Goal: Task Accomplishment & Management: Use online tool/utility

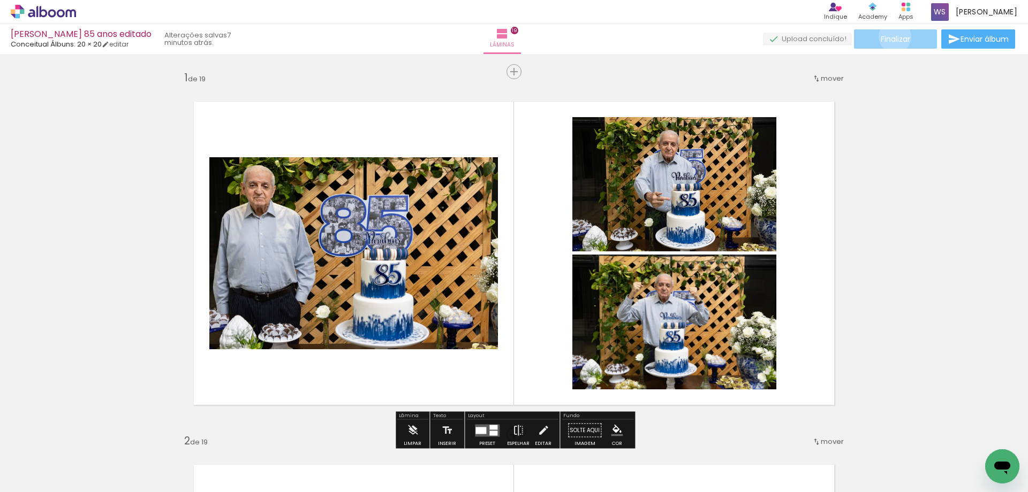
click at [891, 36] on span "Finalizar" at bounding box center [894, 38] width 29 height 7
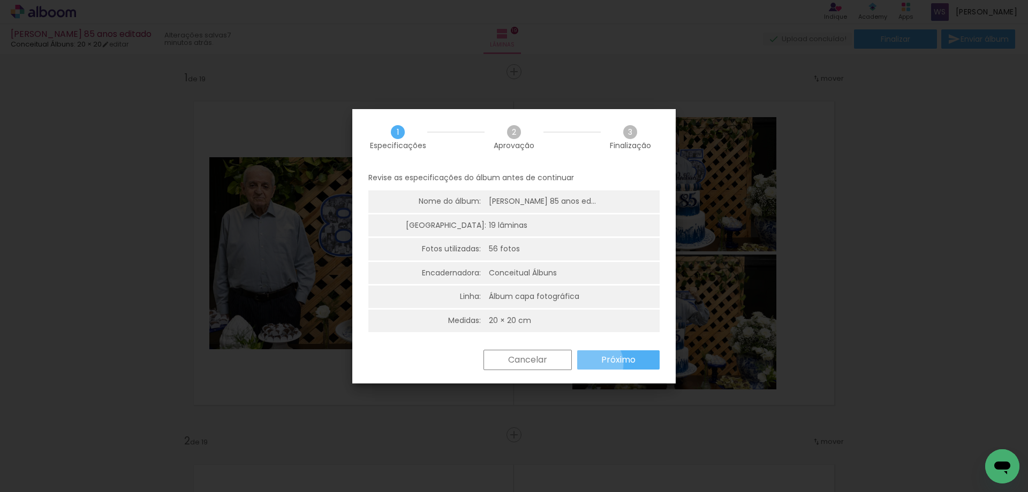
click at [591, 364] on paper-button "Próximo" at bounding box center [618, 360] width 82 height 19
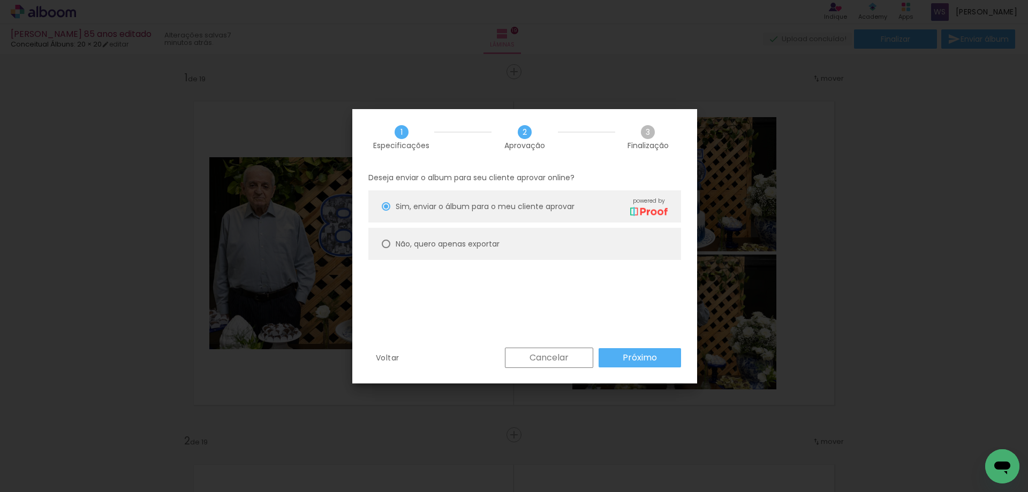
click at [0, 0] on slot "Próximo" at bounding box center [0, 0] width 0 height 0
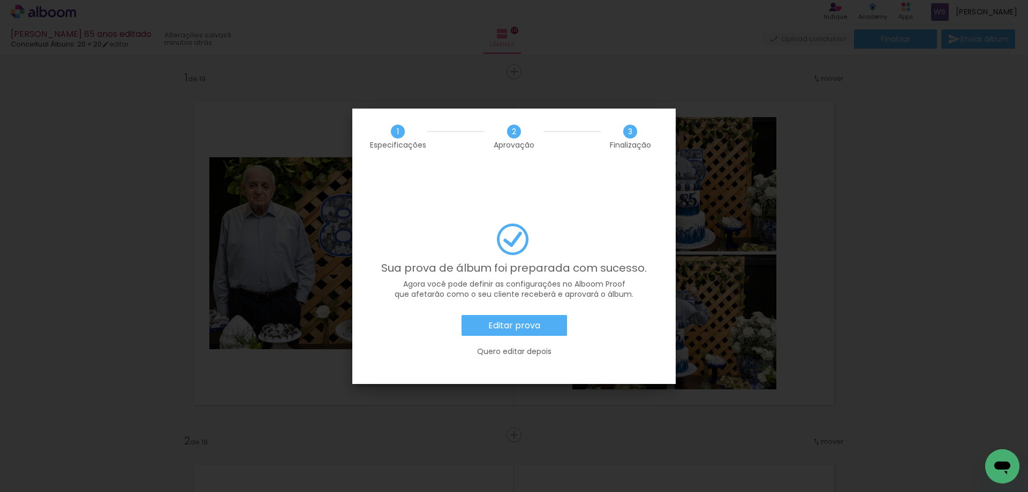
click at [0, 0] on slot "Editar prova" at bounding box center [0, 0] width 0 height 0
